Goal: Transaction & Acquisition: Book appointment/travel/reservation

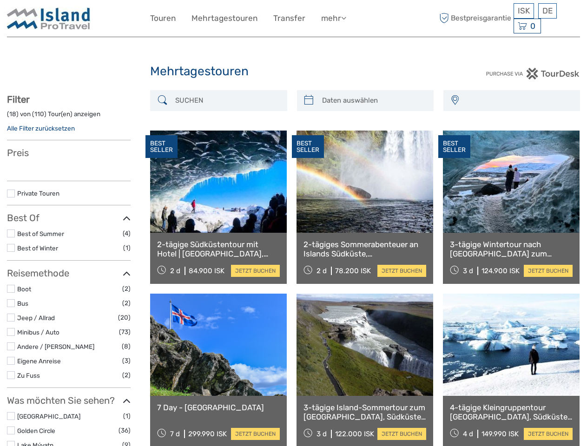
select select
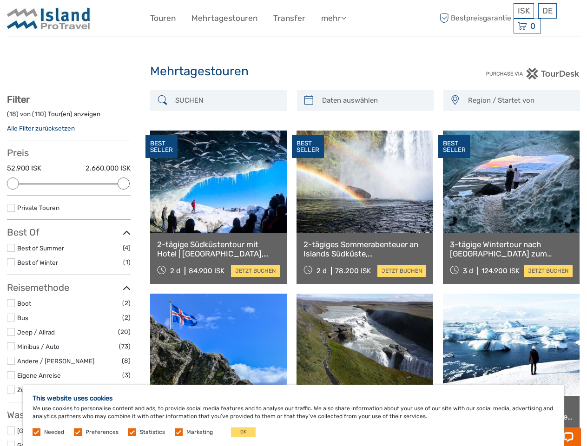
click at [333, 18] on link "mehr" at bounding box center [333, 18] width 25 height 13
click at [345, 18] on icon at bounding box center [343, 18] width 5 height 8
click at [523, 11] on span "ISK" at bounding box center [523, 10] width 12 height 9
click at [547, 11] on div "DE English Español Deutsch" at bounding box center [547, 10] width 19 height 15
click at [526, 26] on div "0 Items Total 0 ISK Zur Kasse Der Warenkorb ist leer." at bounding box center [526, 26] width 27 height 15
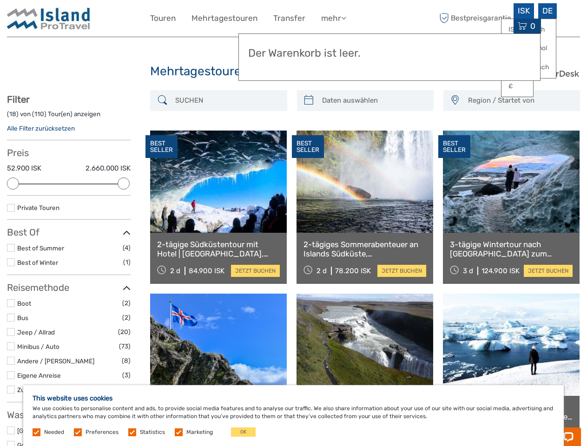
click at [13, 183] on div at bounding box center [13, 183] width 12 height 12
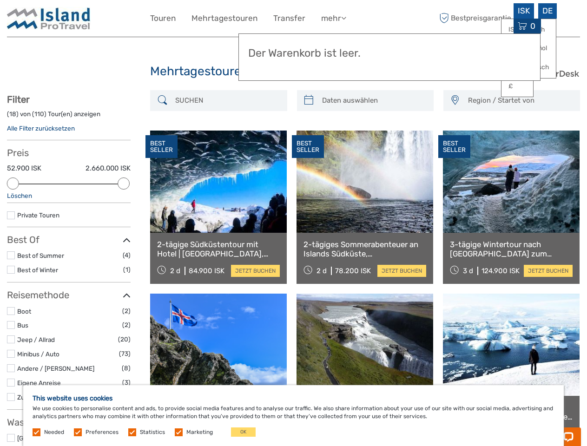
click at [124, 183] on div "Filter ( 18 ) von ( 110 ) Tour(en) anzeigen Alle Filter zurücksetzen Preis 52.9…" at bounding box center [69, 434] width 124 height 681
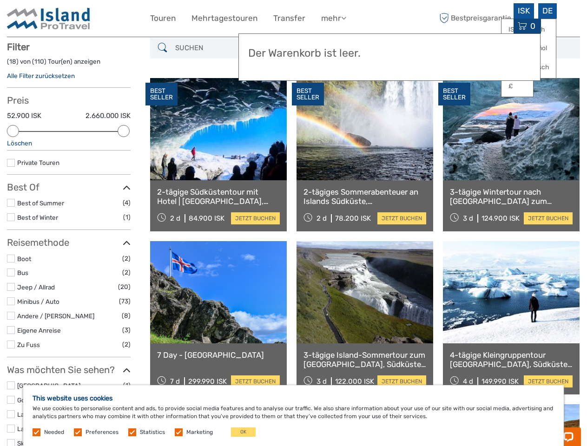
click at [308, 100] on div "BEST SELLER" at bounding box center [308, 94] width 32 height 23
click at [373, 100] on link at bounding box center [364, 129] width 137 height 102
click at [454, 100] on div "BEST SELLER" at bounding box center [454, 94] width 32 height 23
